Goal: Task Accomplishment & Management: Manage account settings

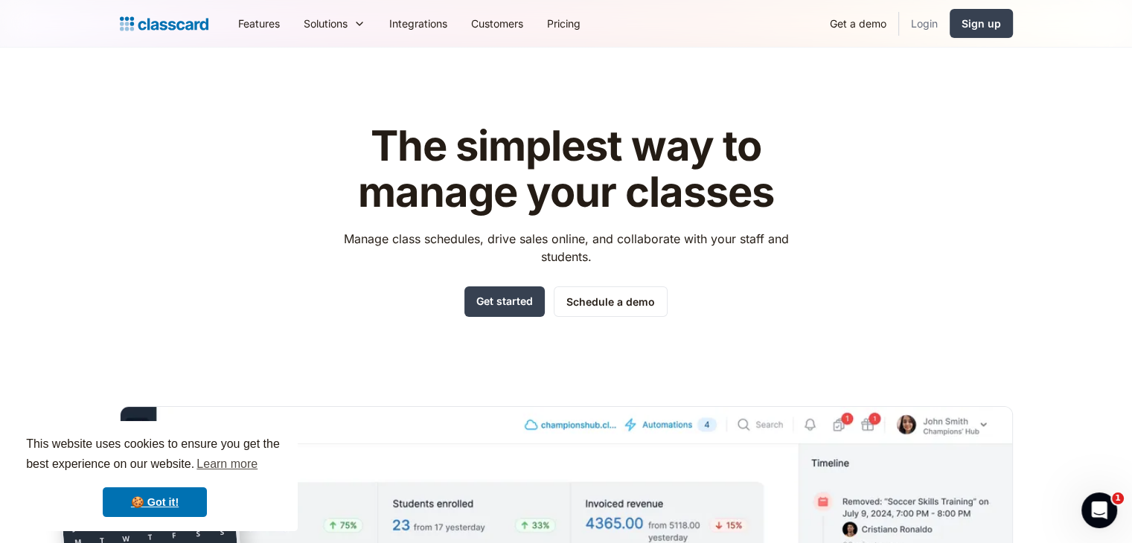
click at [915, 22] on link "Login" at bounding box center [924, 23] width 51 height 33
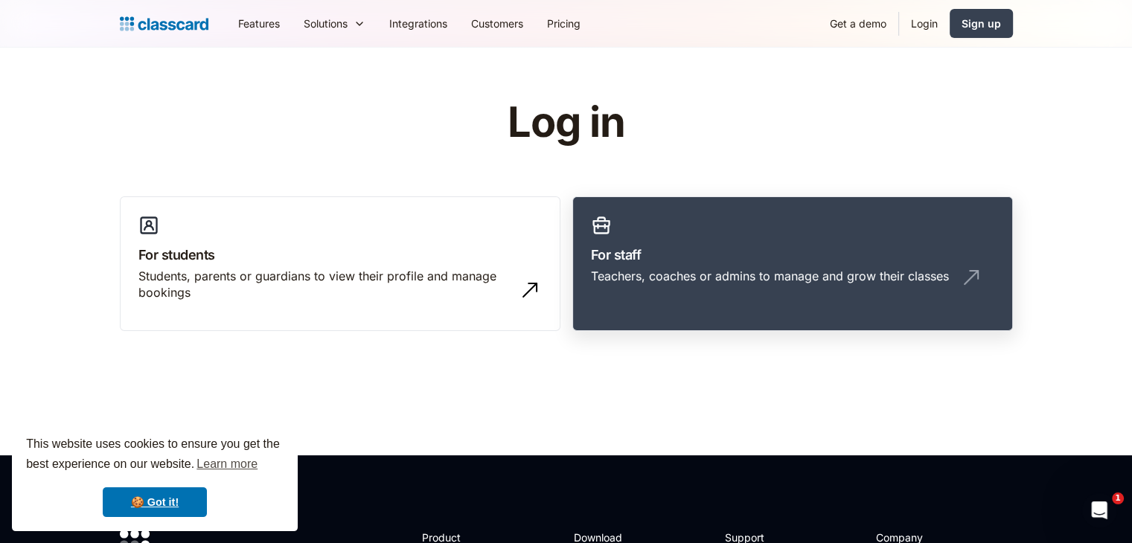
click at [772, 277] on div "Teachers, coaches or admins to manage and grow their classes" at bounding box center [770, 276] width 358 height 16
